Goal: Use online tool/utility: Utilize a website feature to perform a specific function

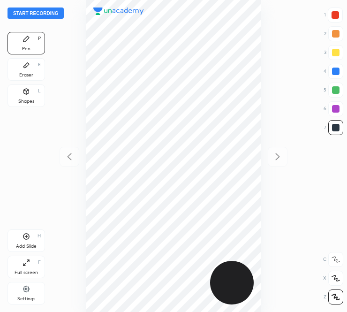
scroll to position [312, 197]
click at [50, 7] on div "Start recording 1 2 3 4 5 6 7 R O A L C X Z Erase all C X Z Pen P Eraser E Shap…" at bounding box center [173, 156] width 347 height 312
click at [48, 11] on button "Start recording" at bounding box center [36, 13] width 56 height 11
click at [27, 67] on icon at bounding box center [27, 65] width 8 height 8
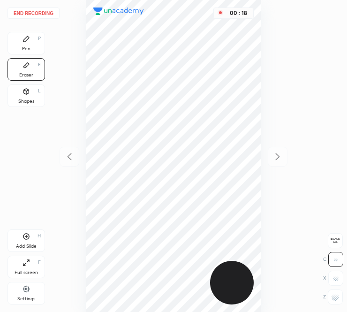
click at [32, 44] on div "Pen P" at bounding box center [27, 43] width 38 height 23
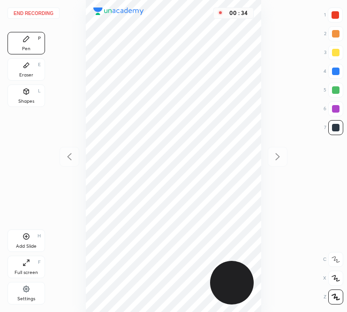
click at [336, 20] on div at bounding box center [335, 15] width 15 height 15
drag, startPoint x: 32, startPoint y: 74, endPoint x: 58, endPoint y: 68, distance: 26.1
click at [33, 74] on div "Eraser E" at bounding box center [27, 69] width 38 height 23
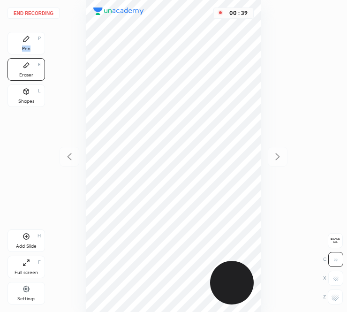
drag, startPoint x: 31, startPoint y: 43, endPoint x: 45, endPoint y: 38, distance: 14.3
click at [30, 47] on div "Pen P" at bounding box center [27, 43] width 38 height 23
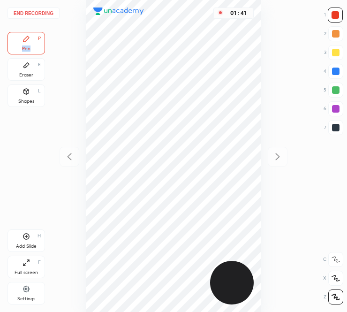
click at [31, 15] on button "End recording" at bounding box center [34, 13] width 52 height 11
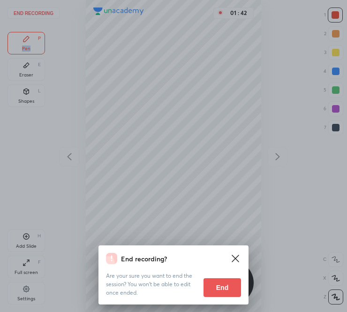
click at [226, 293] on button "End" at bounding box center [223, 287] width 38 height 19
